Goal: Transaction & Acquisition: Purchase product/service

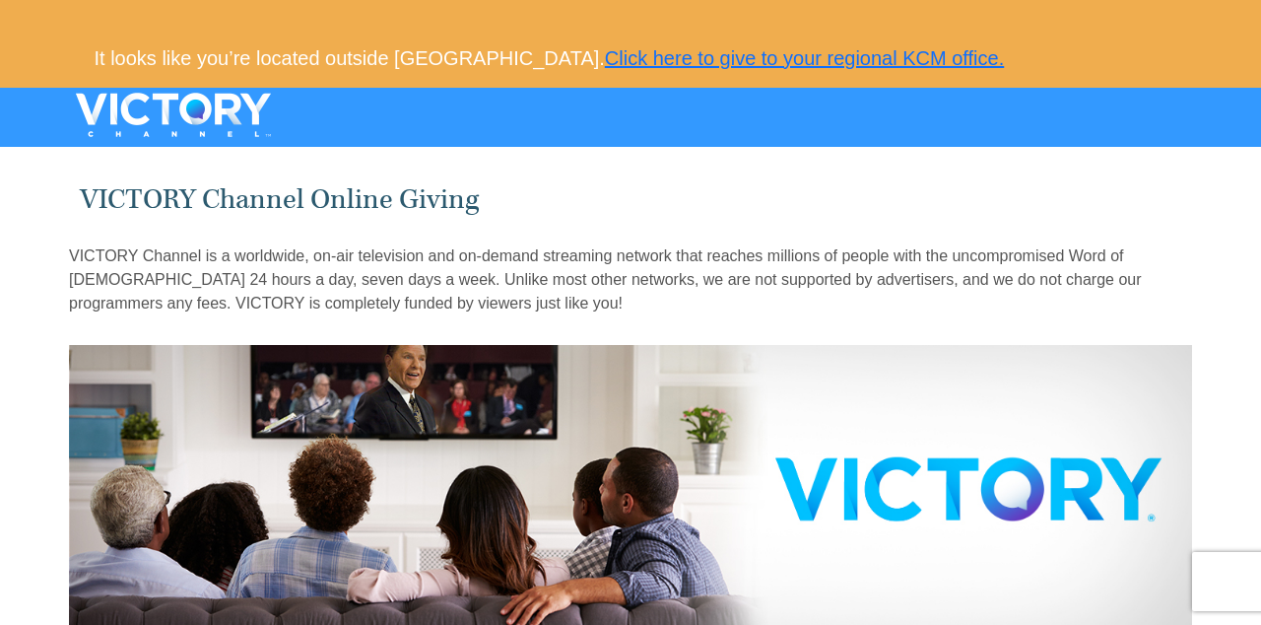
click at [717, 55] on link "Click here to give to your regional KCM office." at bounding box center [804, 58] width 399 height 22
click at [826, 59] on link "Click here to give to your regional KCM office." at bounding box center [804, 58] width 399 height 22
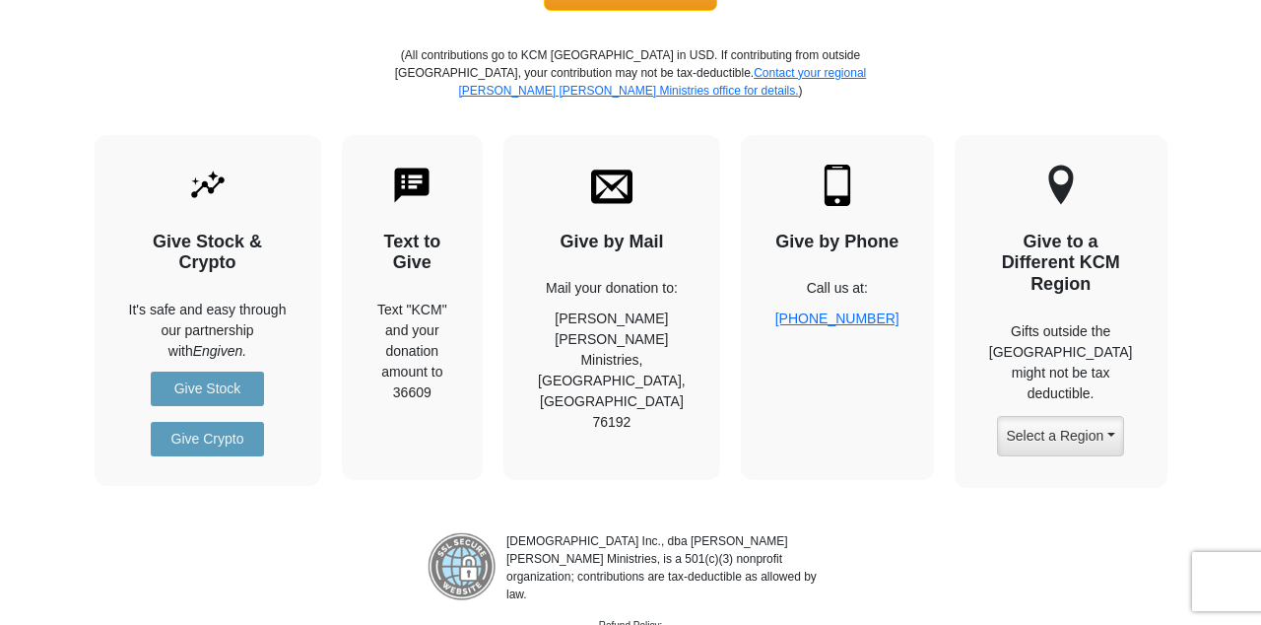
scroll to position [2377, 0]
click at [1068, 524] on div "[DEMOGRAPHIC_DATA] Inc., dba [PERSON_NAME] [PERSON_NAME] Ministries, is a 501(c…" at bounding box center [630, 588] width 1261 height 145
click at [1076, 540] on div "[DEMOGRAPHIC_DATA] Inc., dba [PERSON_NAME] [PERSON_NAME] Ministries, is a 501(c…" at bounding box center [630, 588] width 1261 height 145
click at [1061, 530] on div "[DEMOGRAPHIC_DATA] Inc., dba [PERSON_NAME] [PERSON_NAME] Ministries, is a 501(c…" at bounding box center [630, 588] width 1261 height 145
click at [1060, 539] on div "[DEMOGRAPHIC_DATA] Inc., dba [PERSON_NAME] [PERSON_NAME] Ministries, is a 501(c…" at bounding box center [630, 588] width 1261 height 145
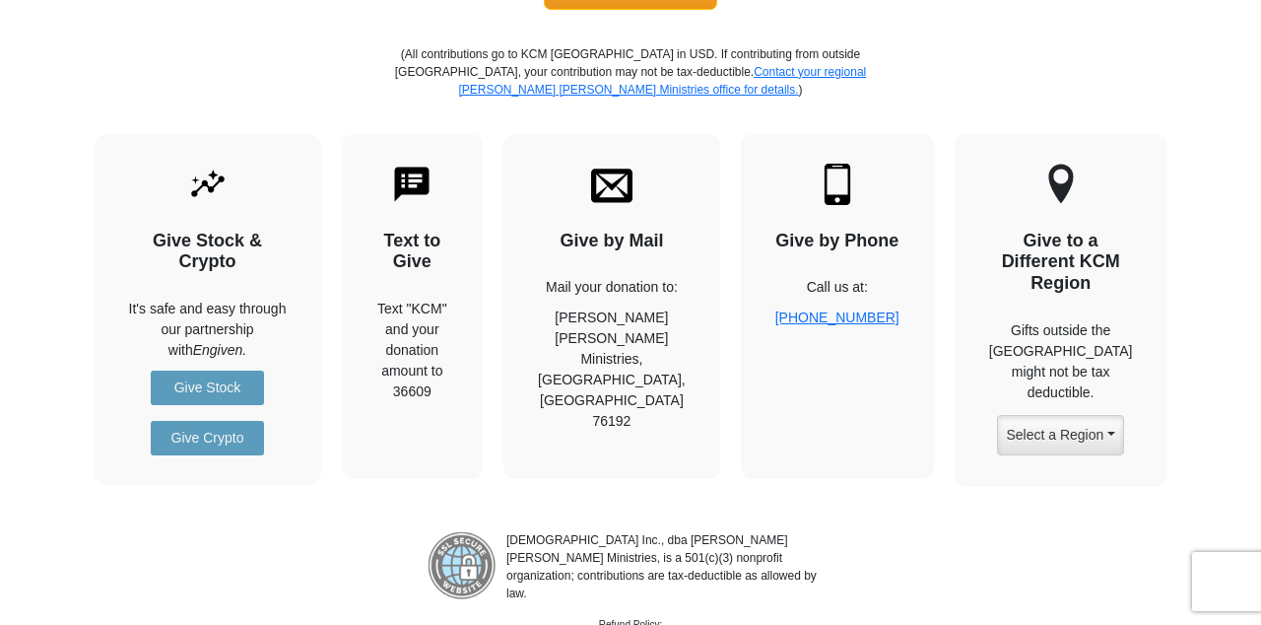
click at [638, 177] on div "Give by Mail Mail your donation to: [PERSON_NAME] [PERSON_NAME] Ministries, [GE…" at bounding box center [611, 306] width 217 height 345
click at [626, 227] on div "Give by Mail Mail your donation to: [PERSON_NAME] [PERSON_NAME] Ministries, [GE…" at bounding box center [611, 306] width 217 height 345
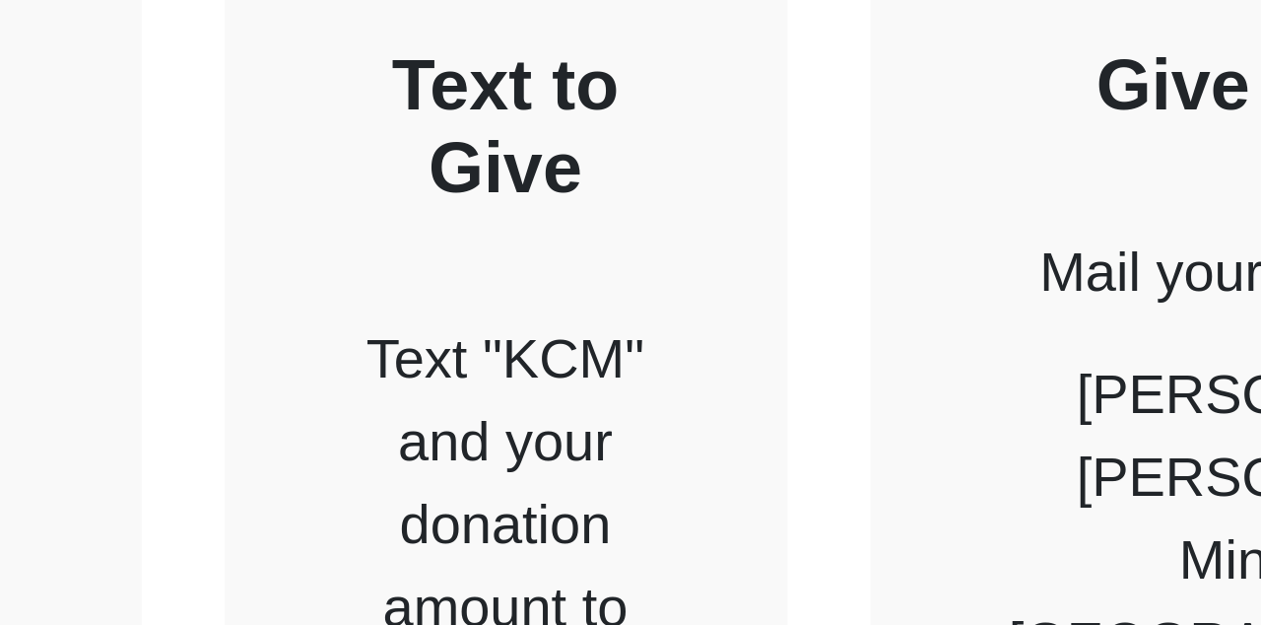
scroll to position [2372, 0]
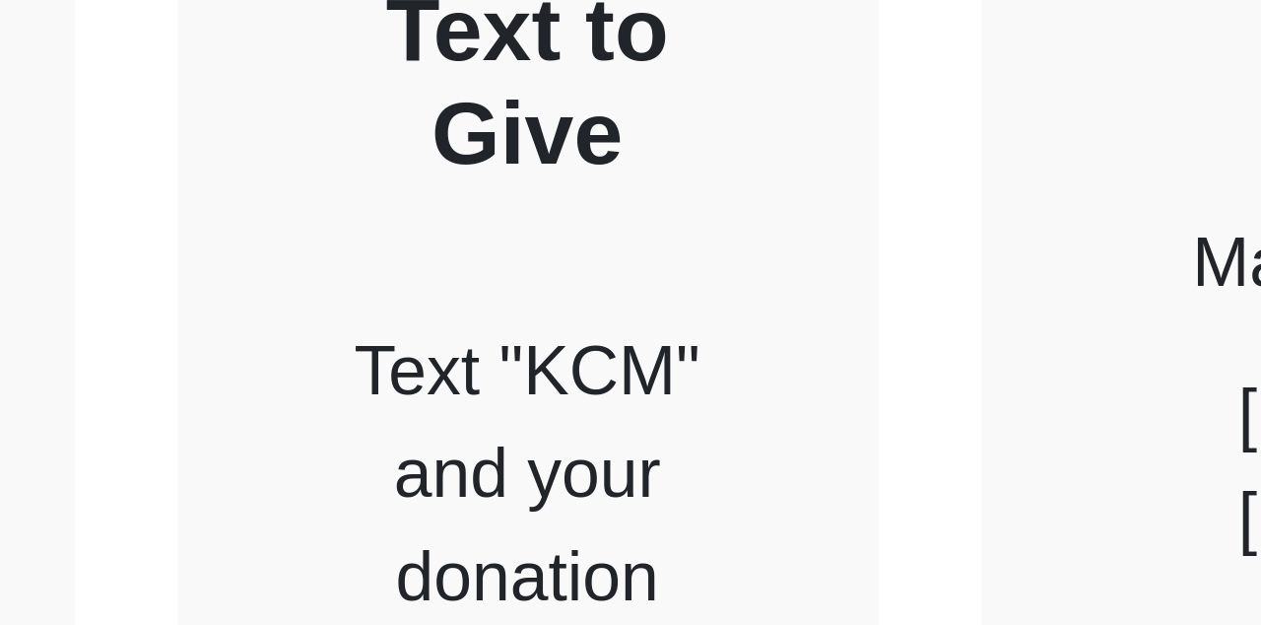
click at [449, 303] on div "Text "KCM" and your donation amount to 36609" at bounding box center [412, 354] width 73 height 103
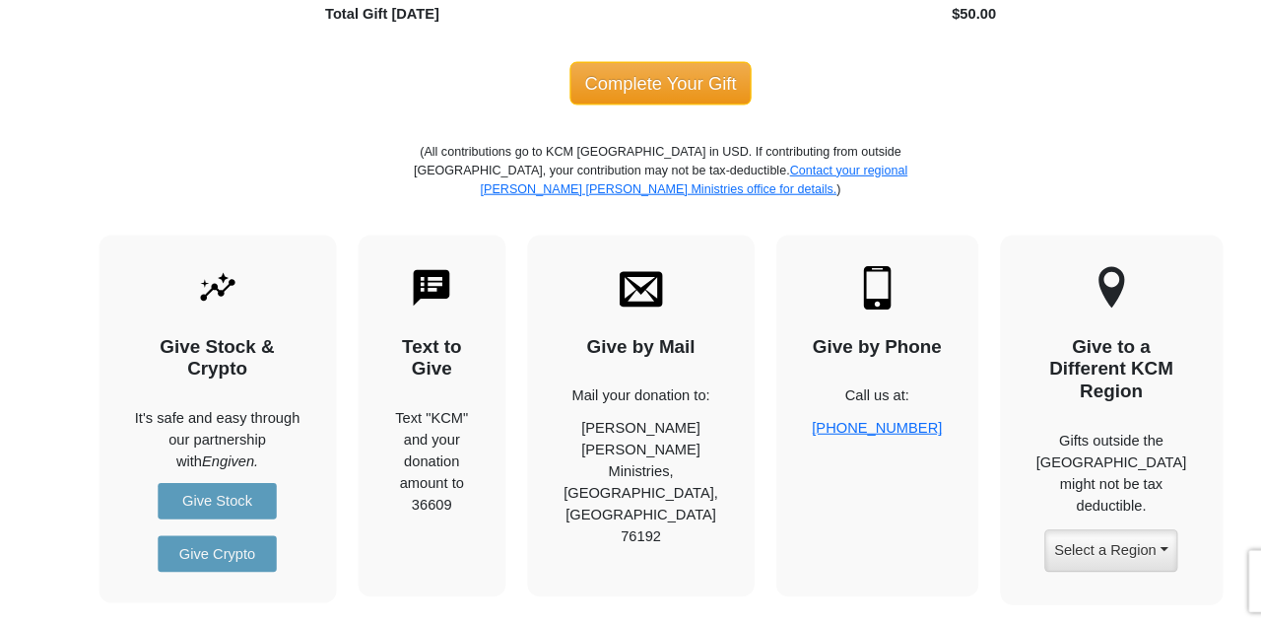
scroll to position [2261, 0]
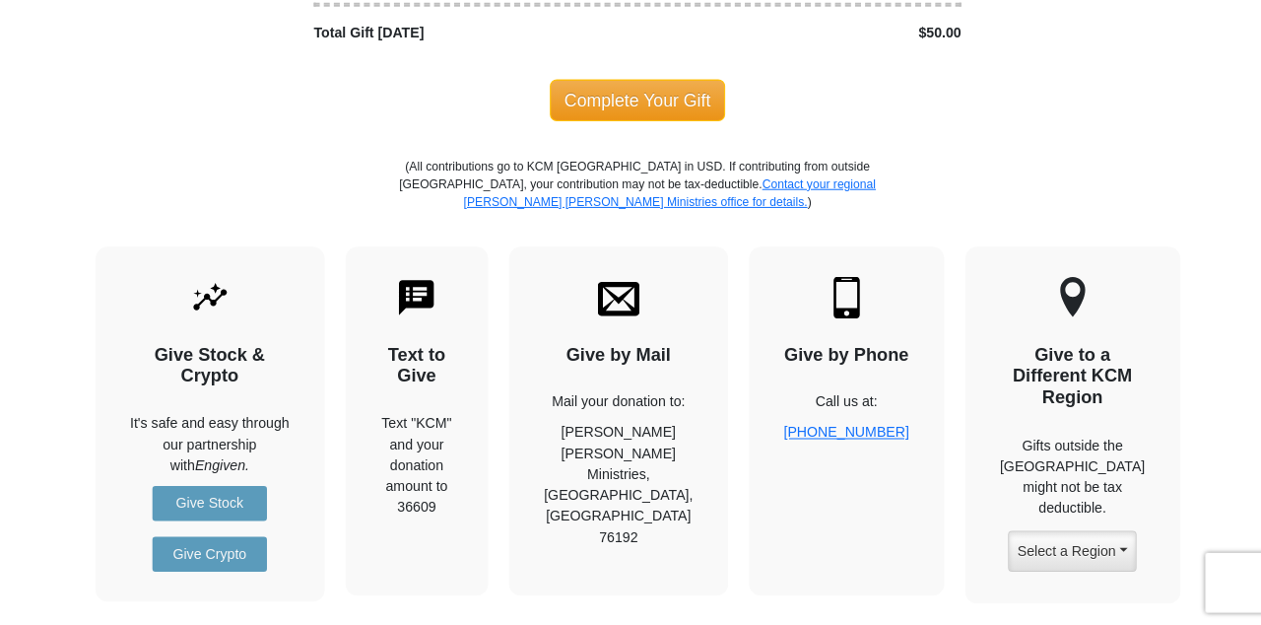
click at [1063, 530] on button "Select a Region" at bounding box center [1060, 550] width 126 height 40
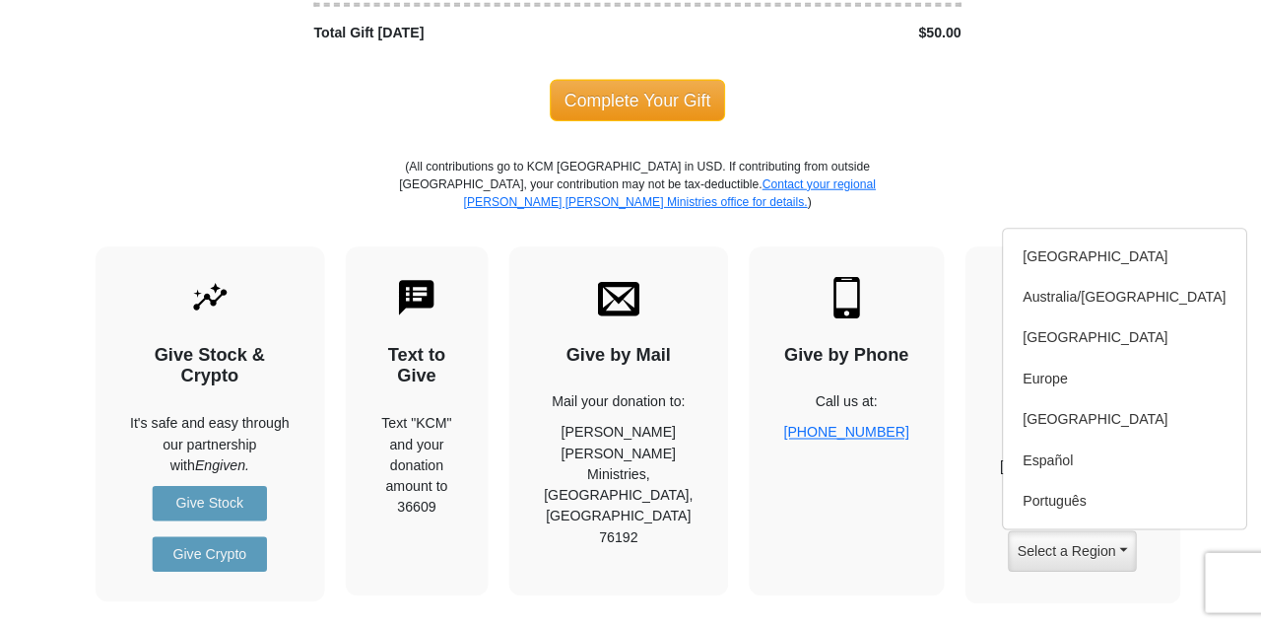
click at [1040, 360] on link "Europe" at bounding box center [1112, 380] width 240 height 40
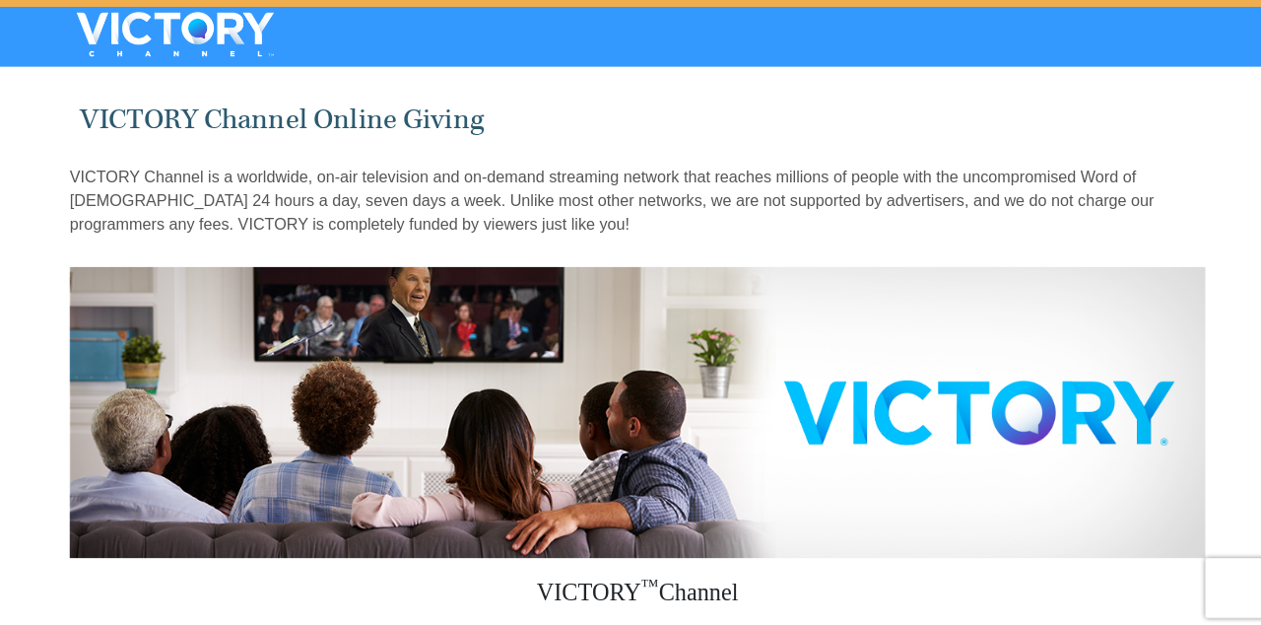
scroll to position [0, 0]
